Goal: Use online tool/utility: Utilize a website feature to perform a specific function

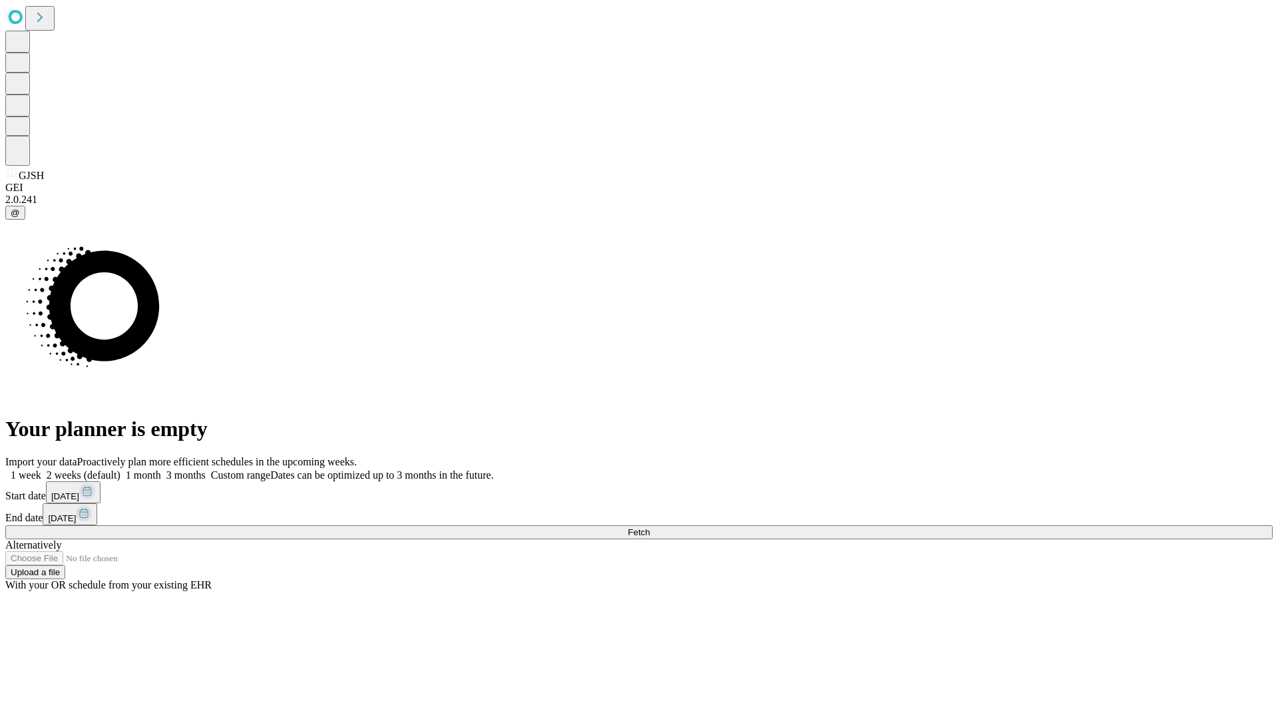
click at [650, 527] on span "Fetch" at bounding box center [639, 532] width 22 height 10
